Goal: Task Accomplishment & Management: Manage account settings

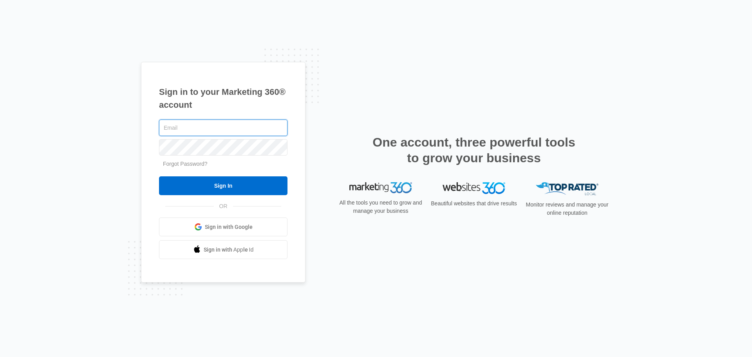
type input "[PERSON_NAME][EMAIL_ADDRESS][PERSON_NAME][DOMAIN_NAME]"
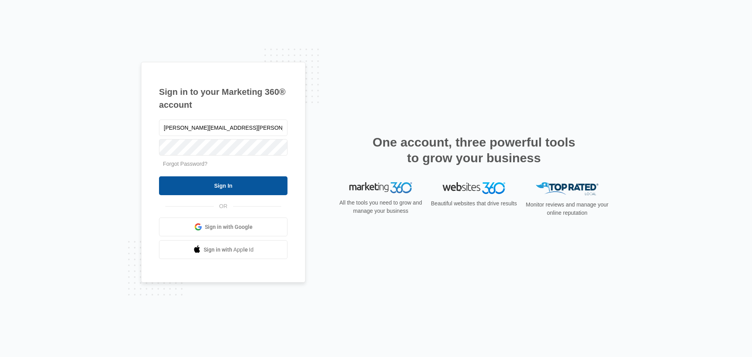
click at [231, 181] on input "Sign In" at bounding box center [223, 185] width 129 height 19
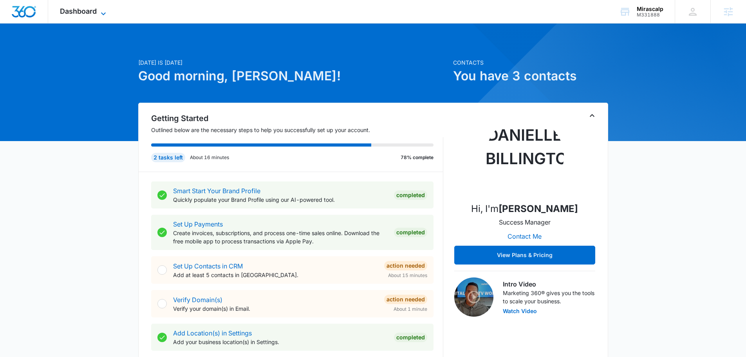
click at [103, 16] on icon at bounding box center [103, 13] width 9 height 9
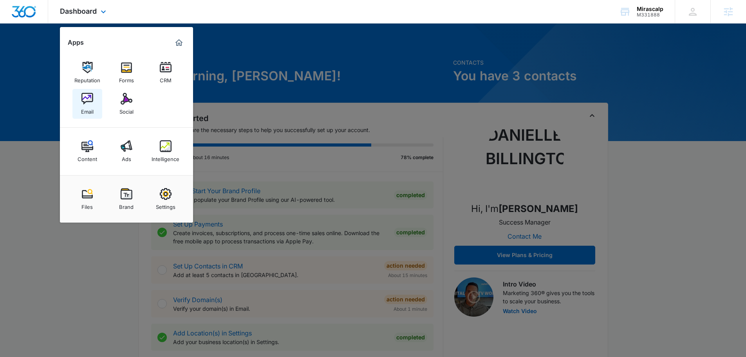
click at [86, 100] on img at bounding box center [88, 99] width 12 height 12
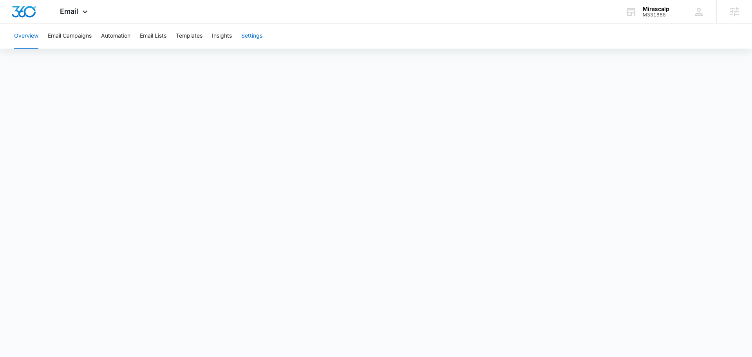
click at [257, 37] on button "Settings" at bounding box center [251, 36] width 21 height 25
